Goal: Navigation & Orientation: Go to known website

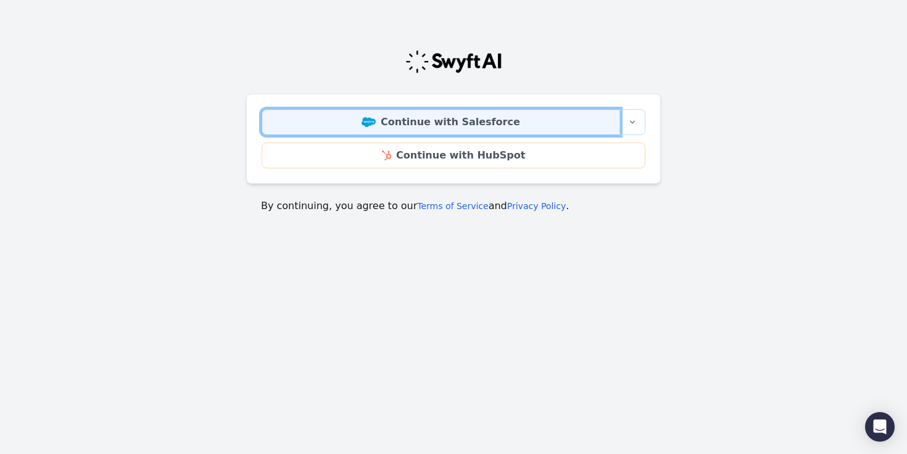
click at [489, 124] on link "Continue with Salesforce" at bounding box center [441, 122] width 358 height 26
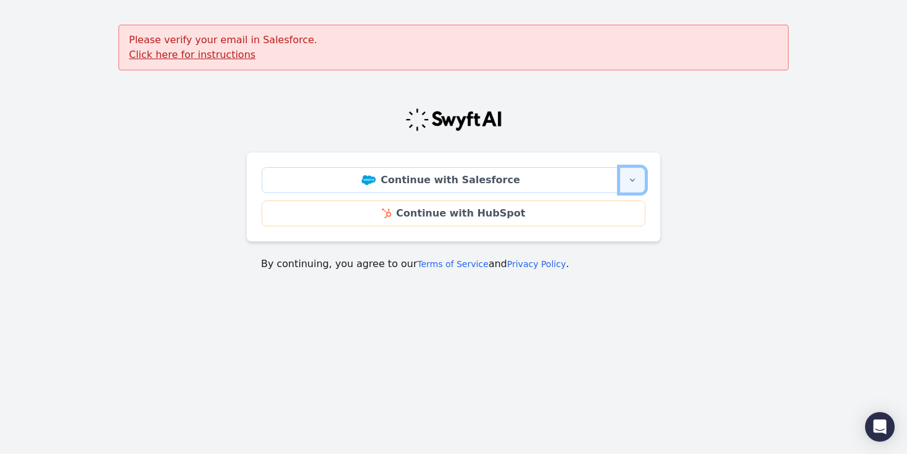
click at [627, 185] on button "More sign-in options" at bounding box center [632, 180] width 26 height 26
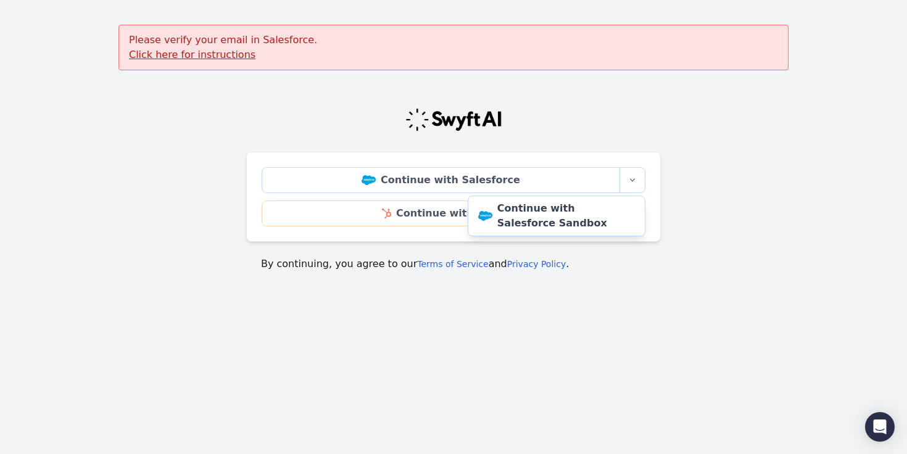
click at [206, 49] on u "Click here for instructions" at bounding box center [192, 55] width 126 height 12
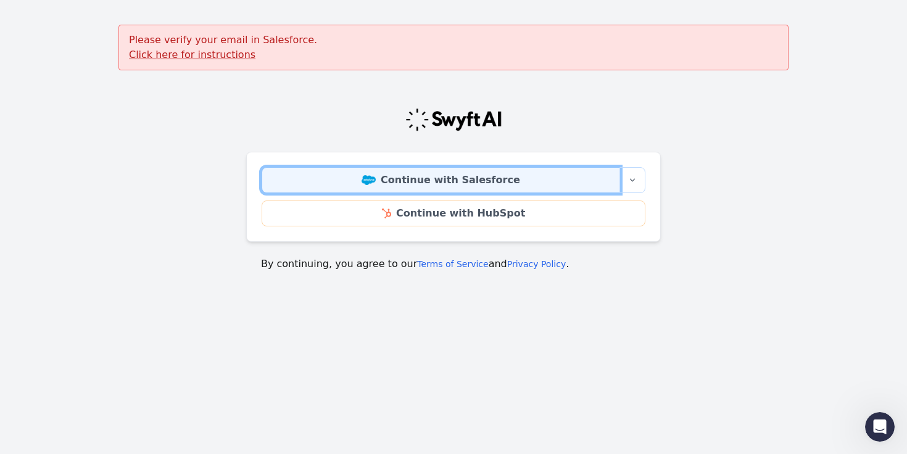
click at [496, 184] on link "Continue with Salesforce" at bounding box center [441, 180] width 358 height 26
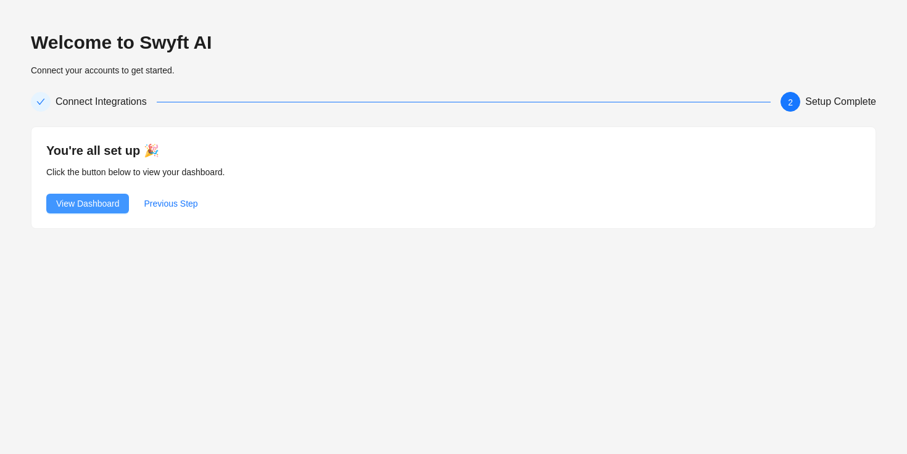
click at [93, 207] on span "View Dashboard" at bounding box center [87, 204] width 63 height 14
